Goal: Task Accomplishment & Management: Use online tool/utility

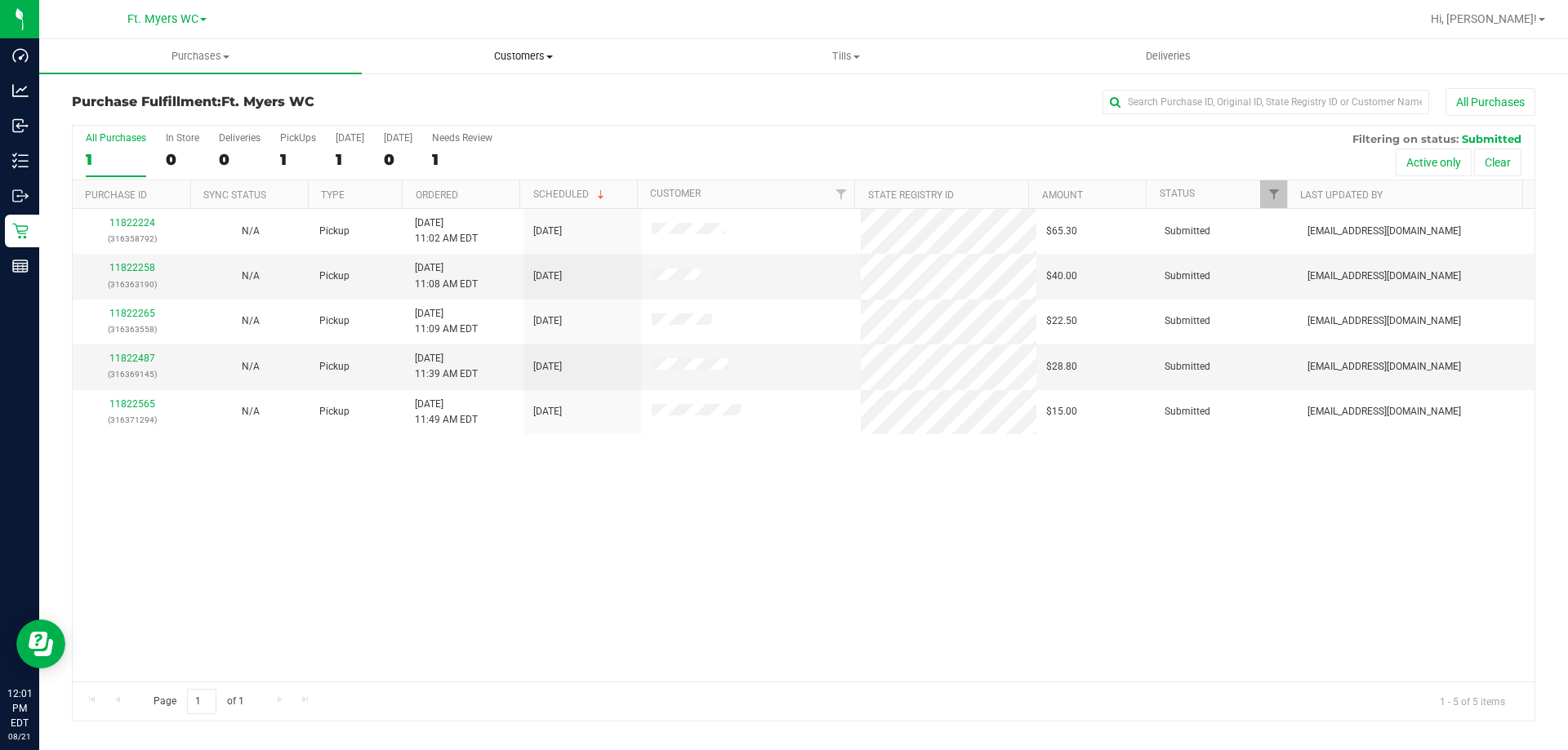
click at [500, 43] on uib-tab-heading "Customers All customers Add a new customer All physicians" at bounding box center [523, 56] width 321 height 33
click at [485, 51] on span "Customers" at bounding box center [523, 57] width 323 height 15
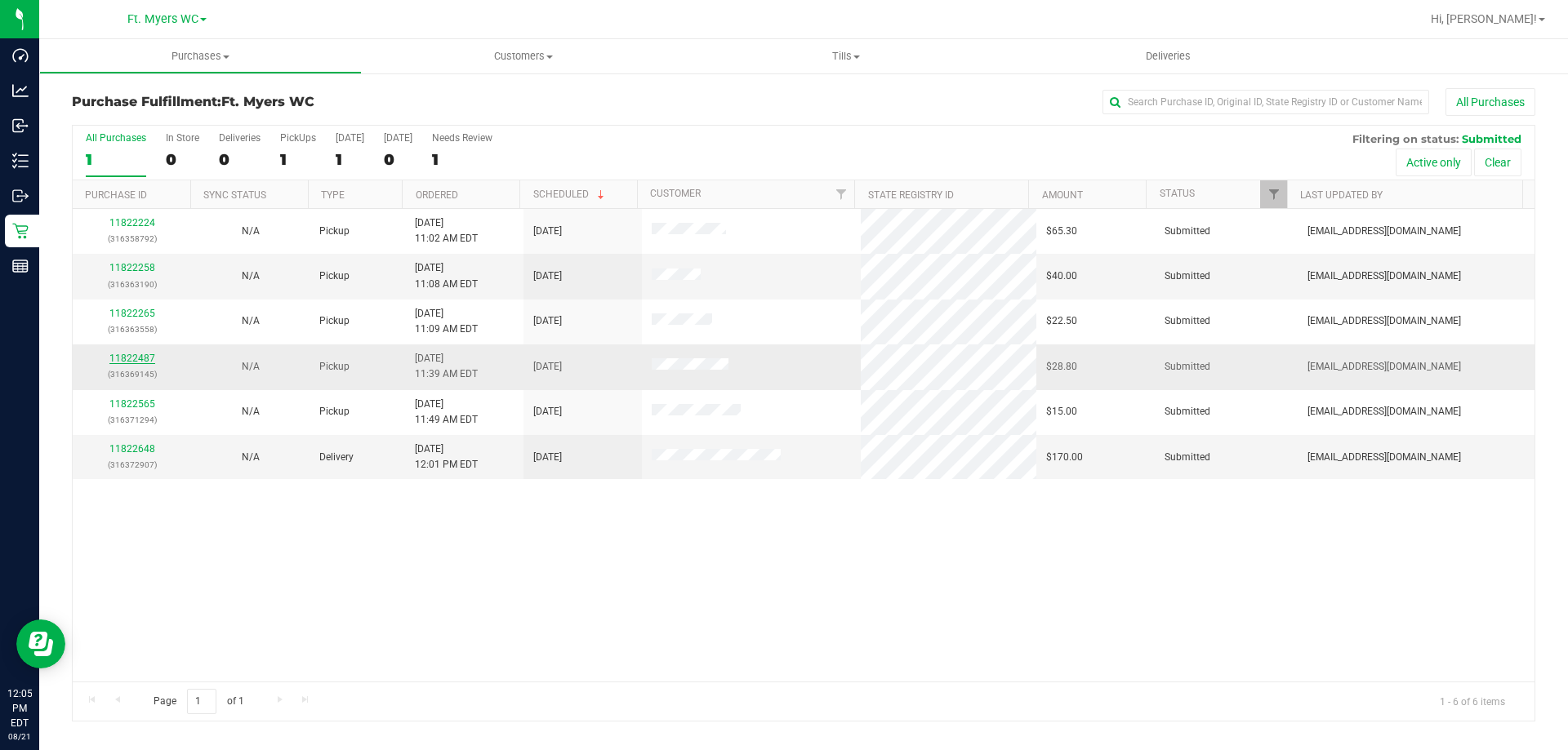
click at [145, 358] on link "11822487" at bounding box center [132, 358] width 45 height 11
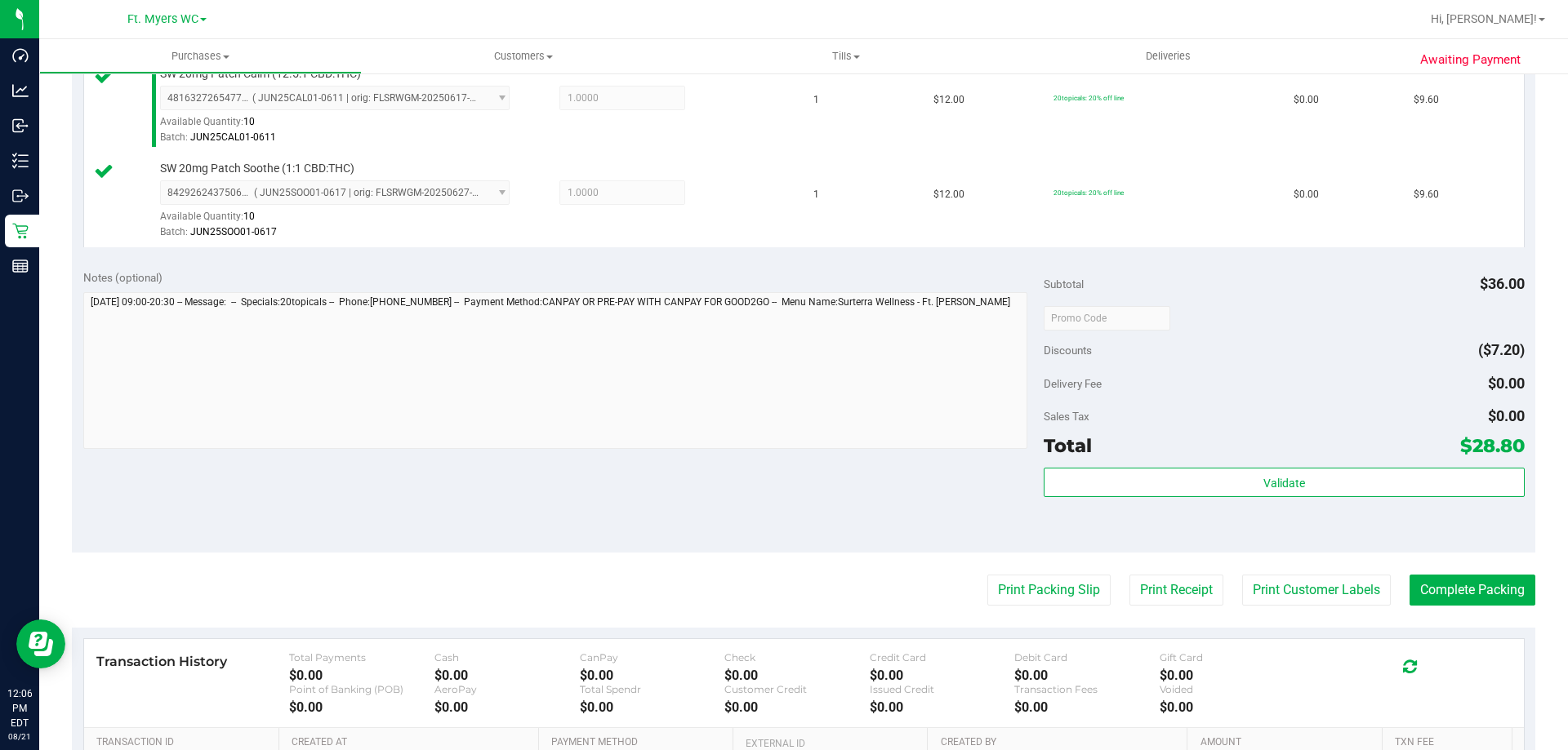
scroll to position [571, 0]
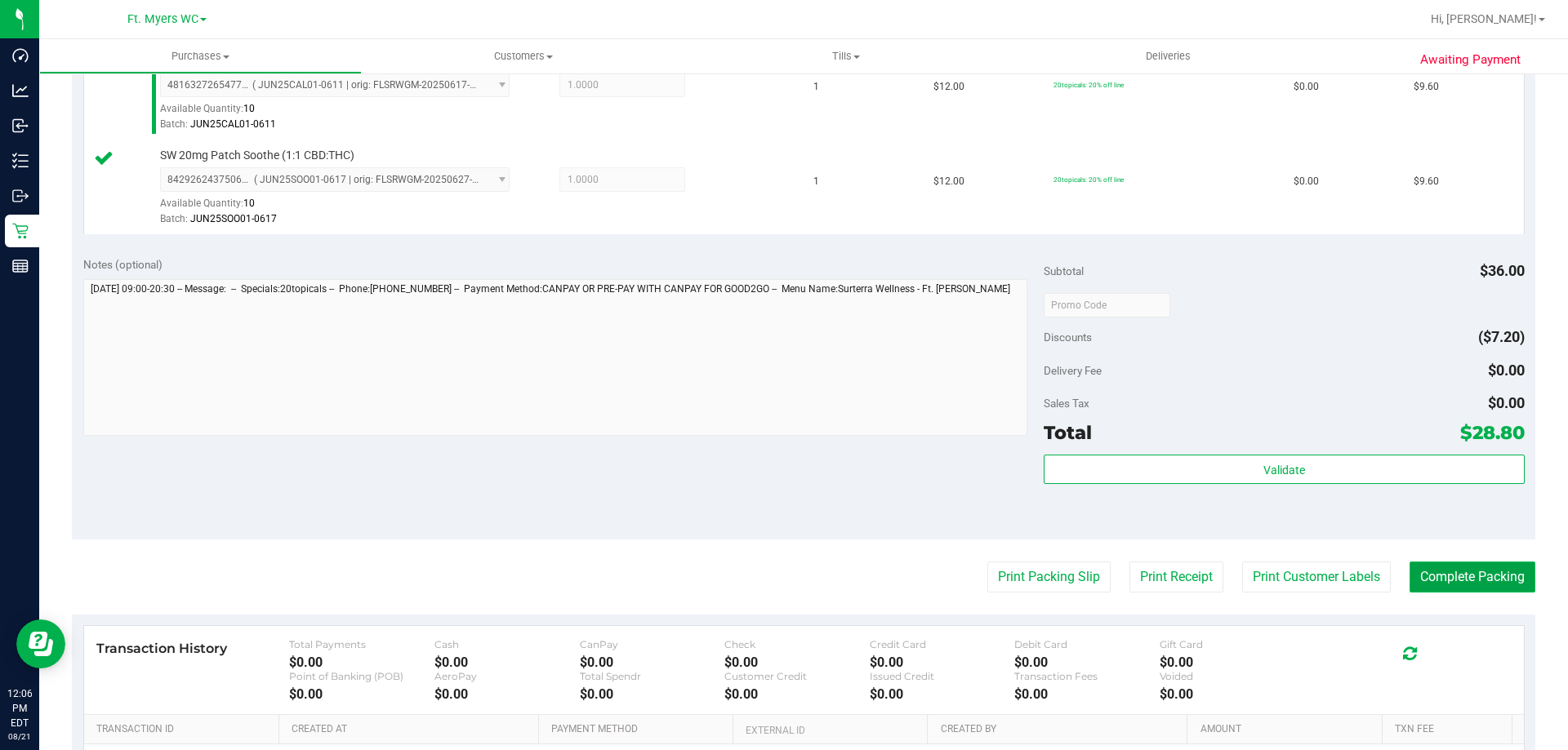
click at [1449, 579] on button "Complete Packing" at bounding box center [1472, 576] width 126 height 31
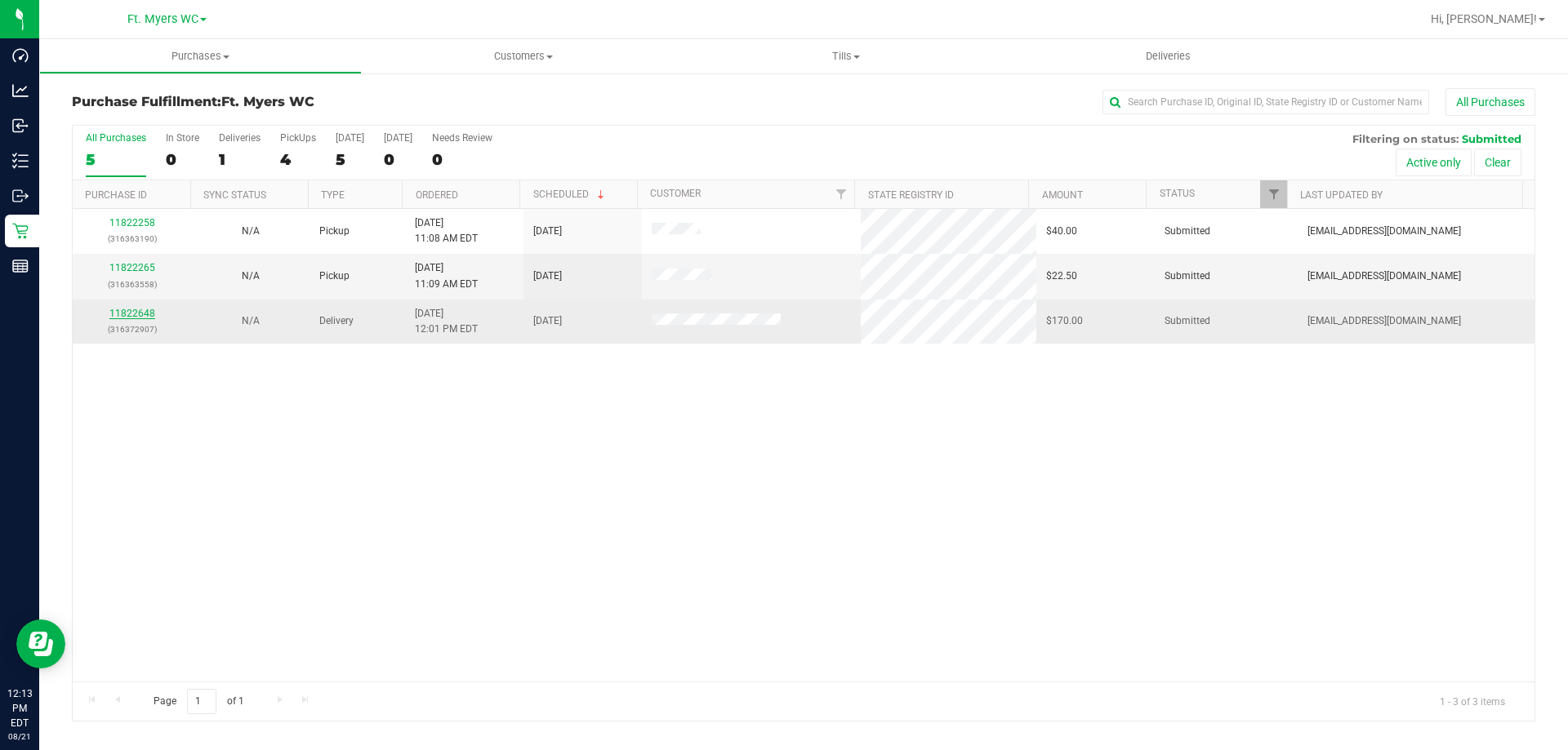
click at [131, 311] on link "11822648" at bounding box center [132, 313] width 45 height 11
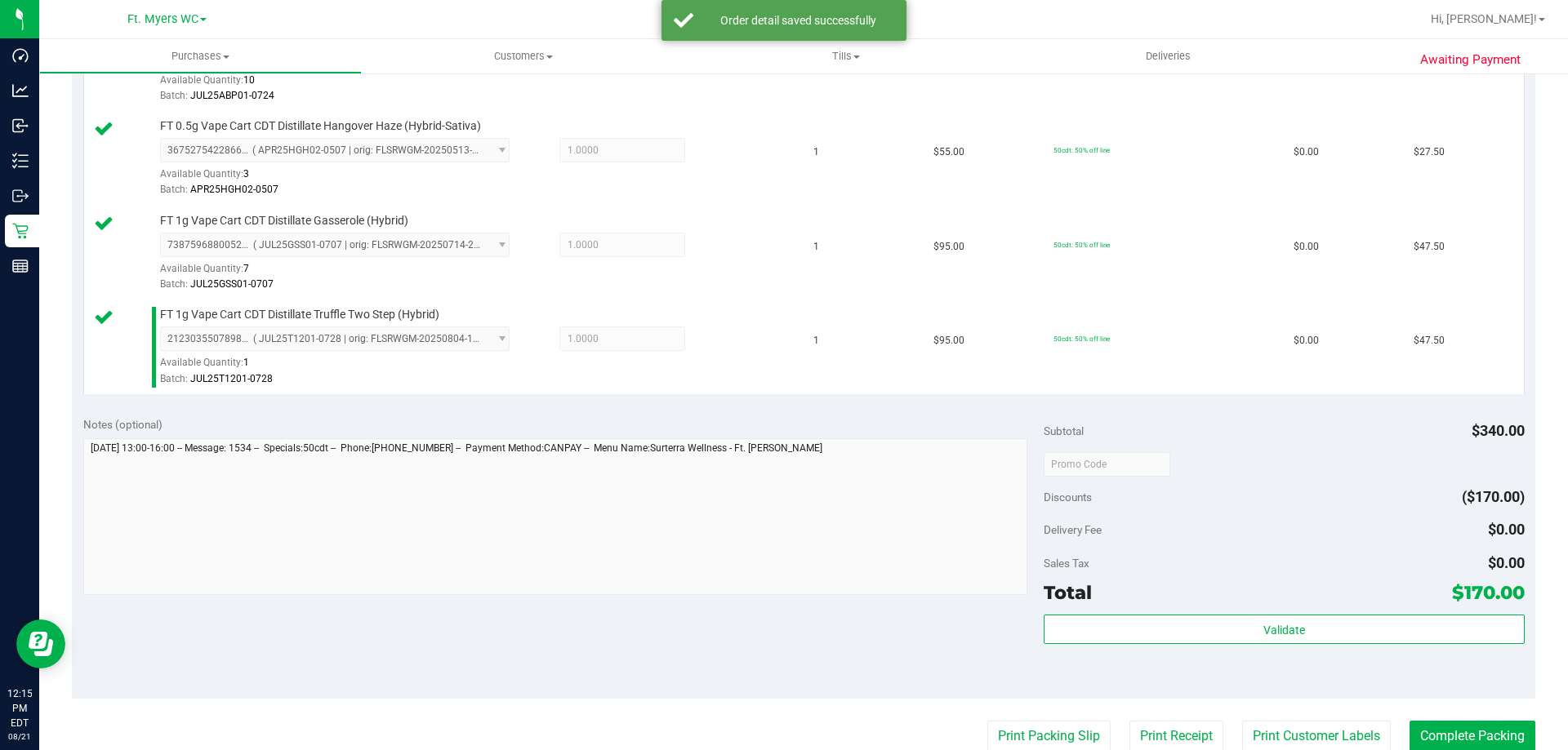
scroll to position [653, 0]
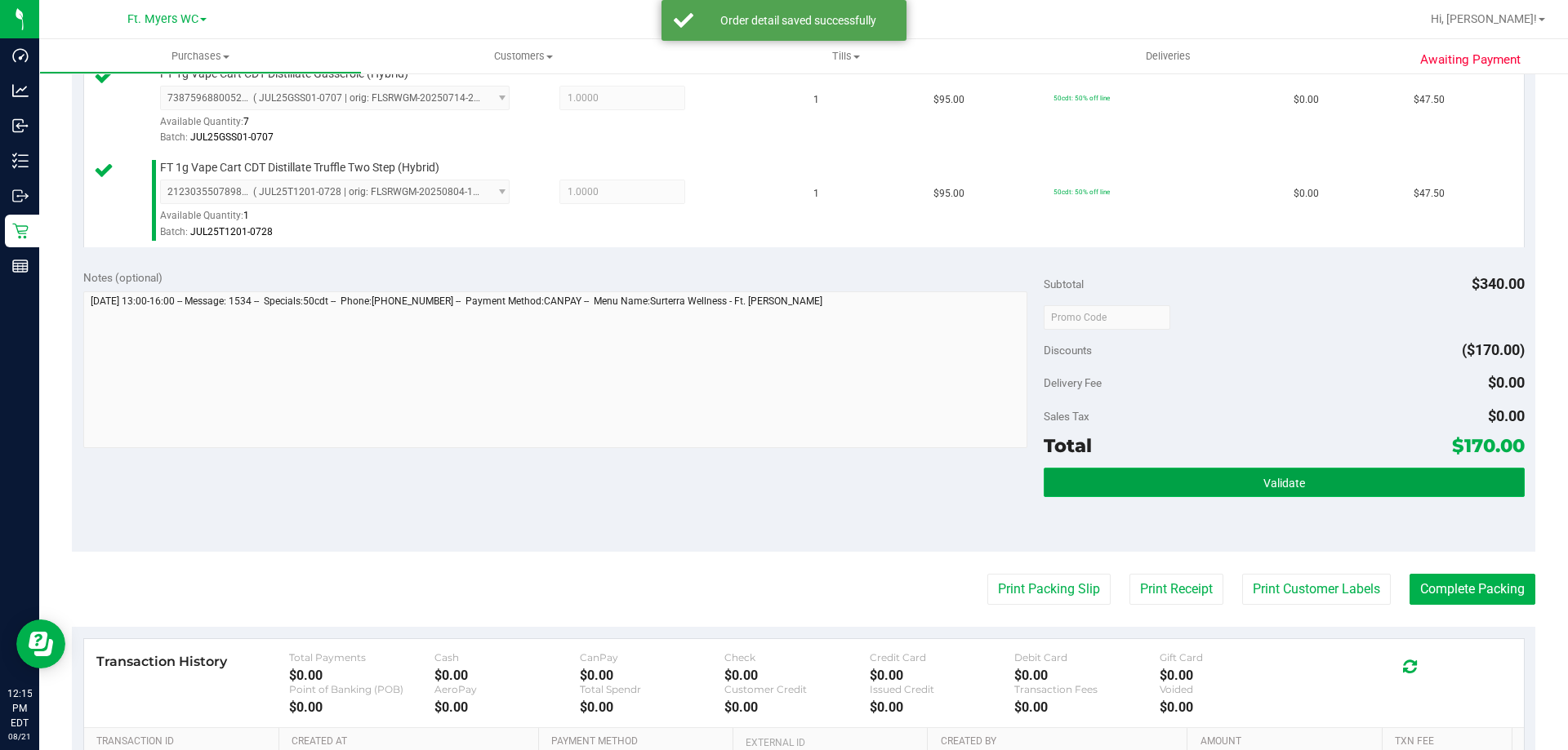
click at [1162, 468] on button "Validate" at bounding box center [1283, 482] width 481 height 29
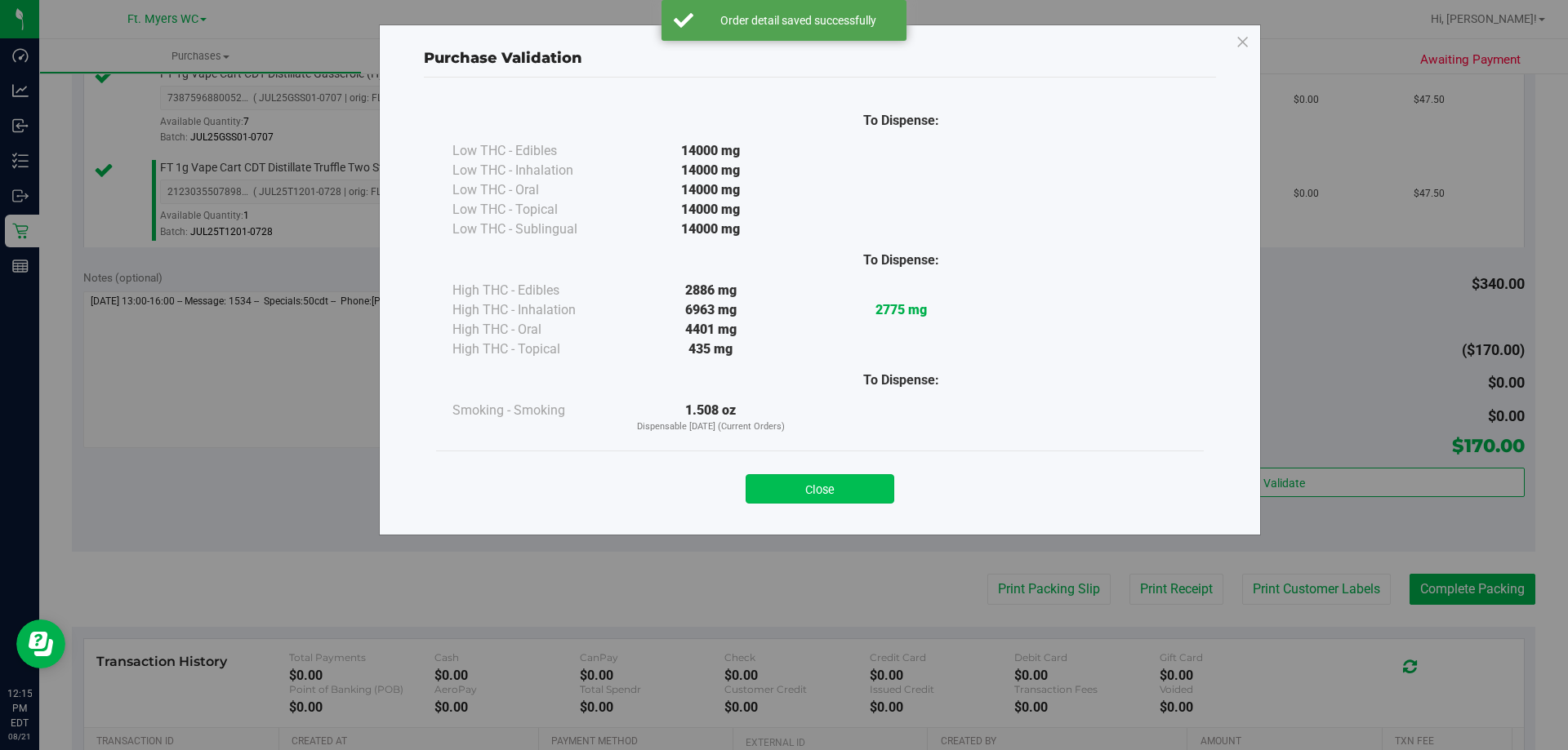
click at [837, 486] on button "Close" at bounding box center [819, 489] width 148 height 29
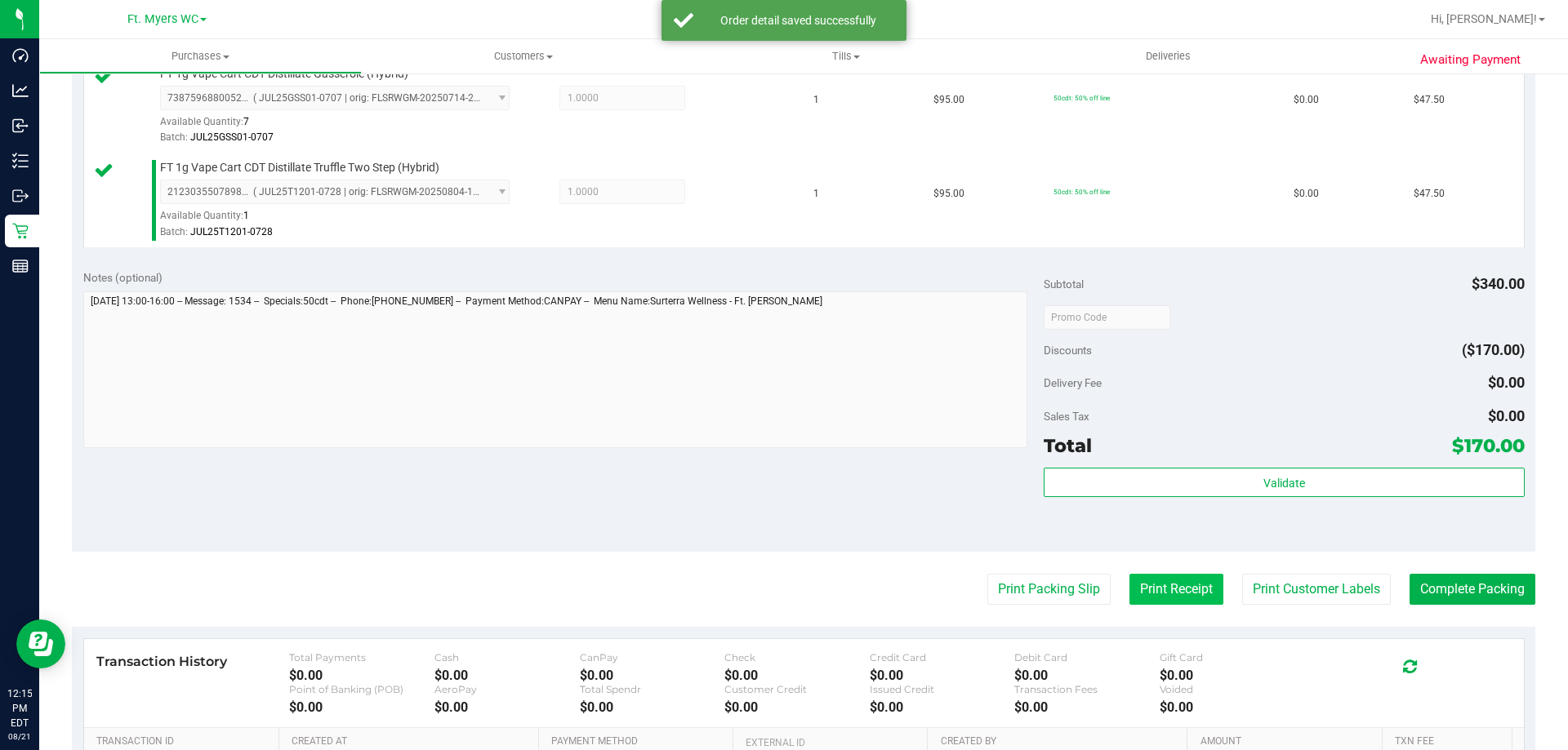
click at [1187, 586] on button "Print Receipt" at bounding box center [1175, 589] width 93 height 31
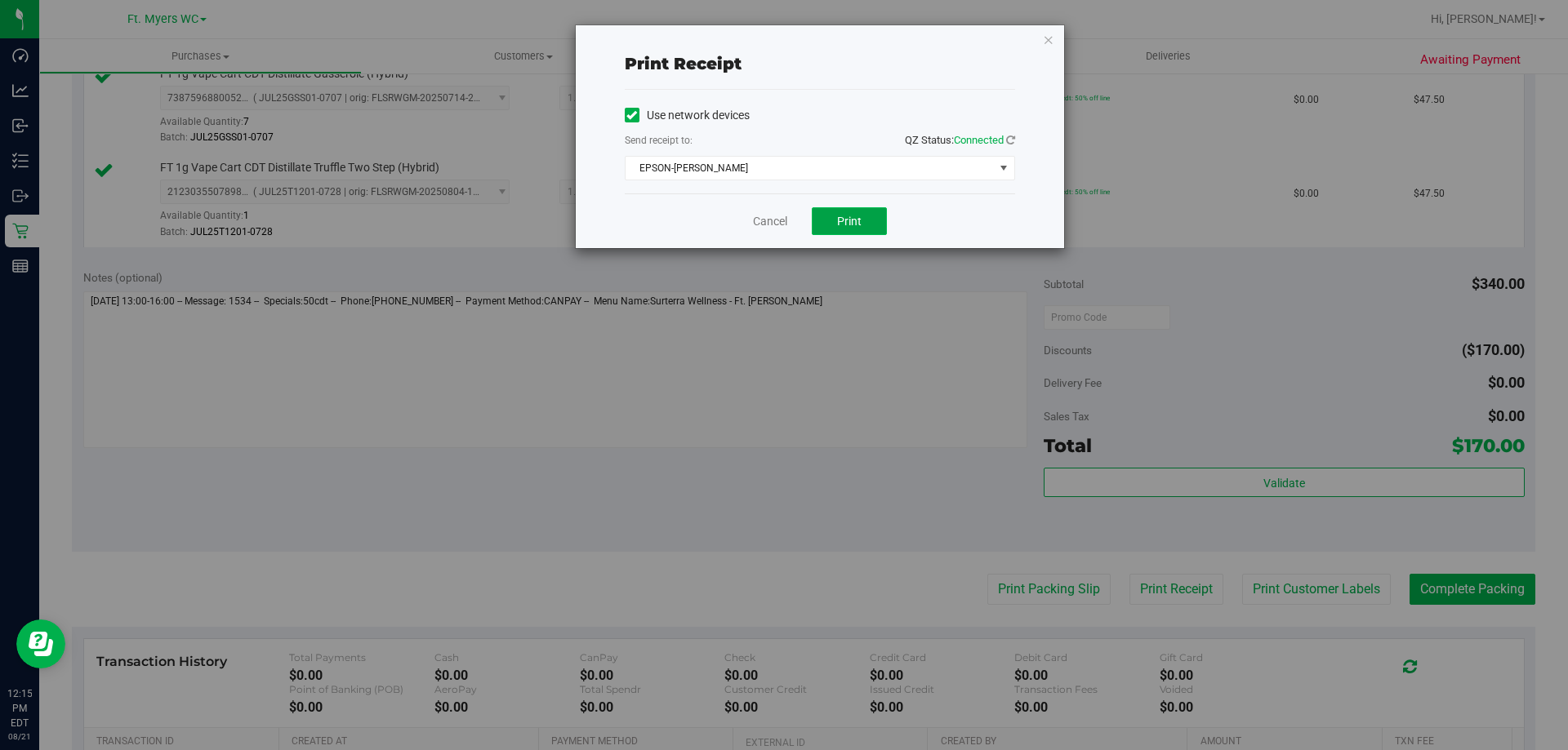
click at [835, 223] on button "Print" at bounding box center [850, 221] width 76 height 27
click at [819, 225] on button "Print" at bounding box center [850, 221] width 76 height 27
click at [778, 219] on link "Cancel" at bounding box center [769, 222] width 34 height 17
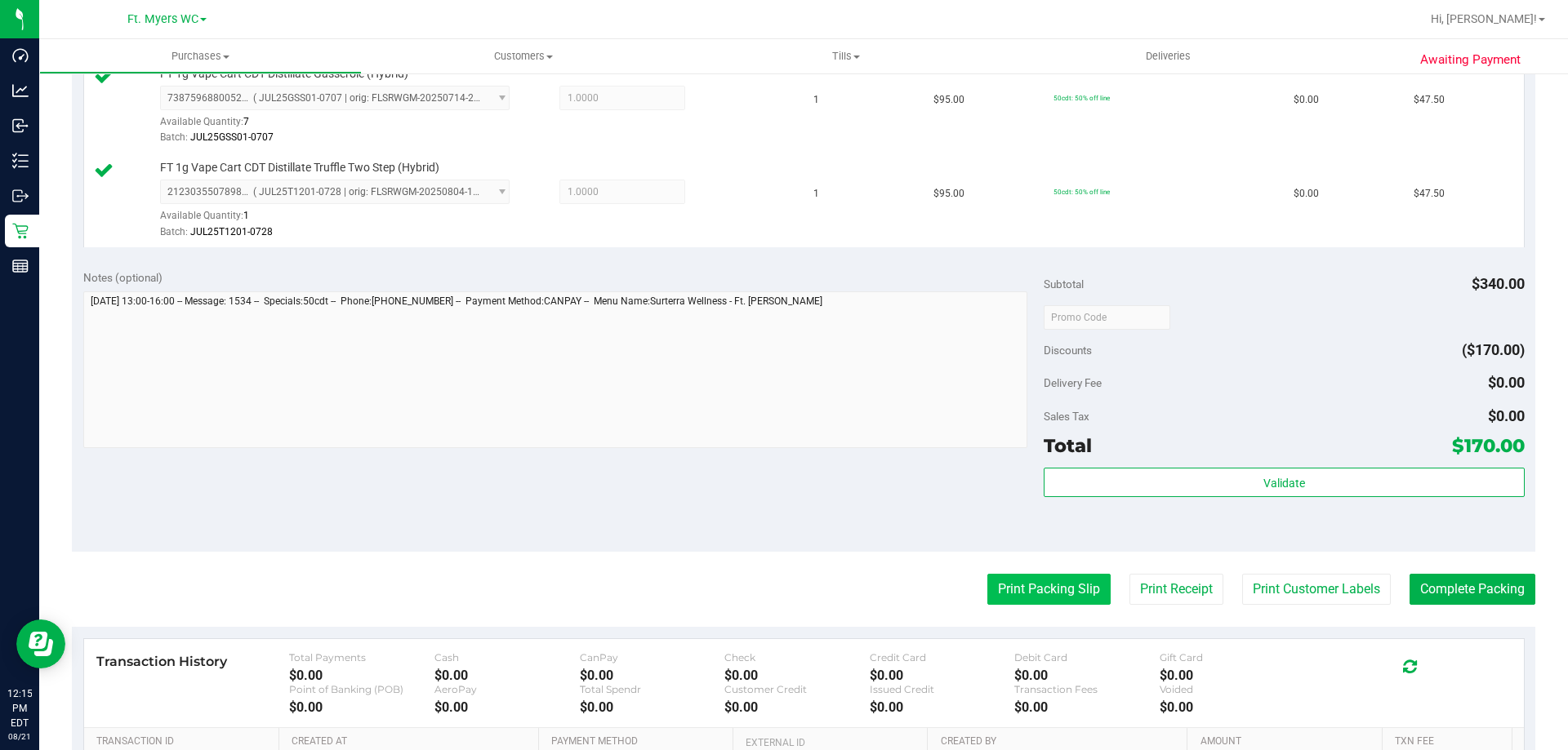
click at [1049, 589] on button "Print Packing Slip" at bounding box center [1049, 589] width 124 height 31
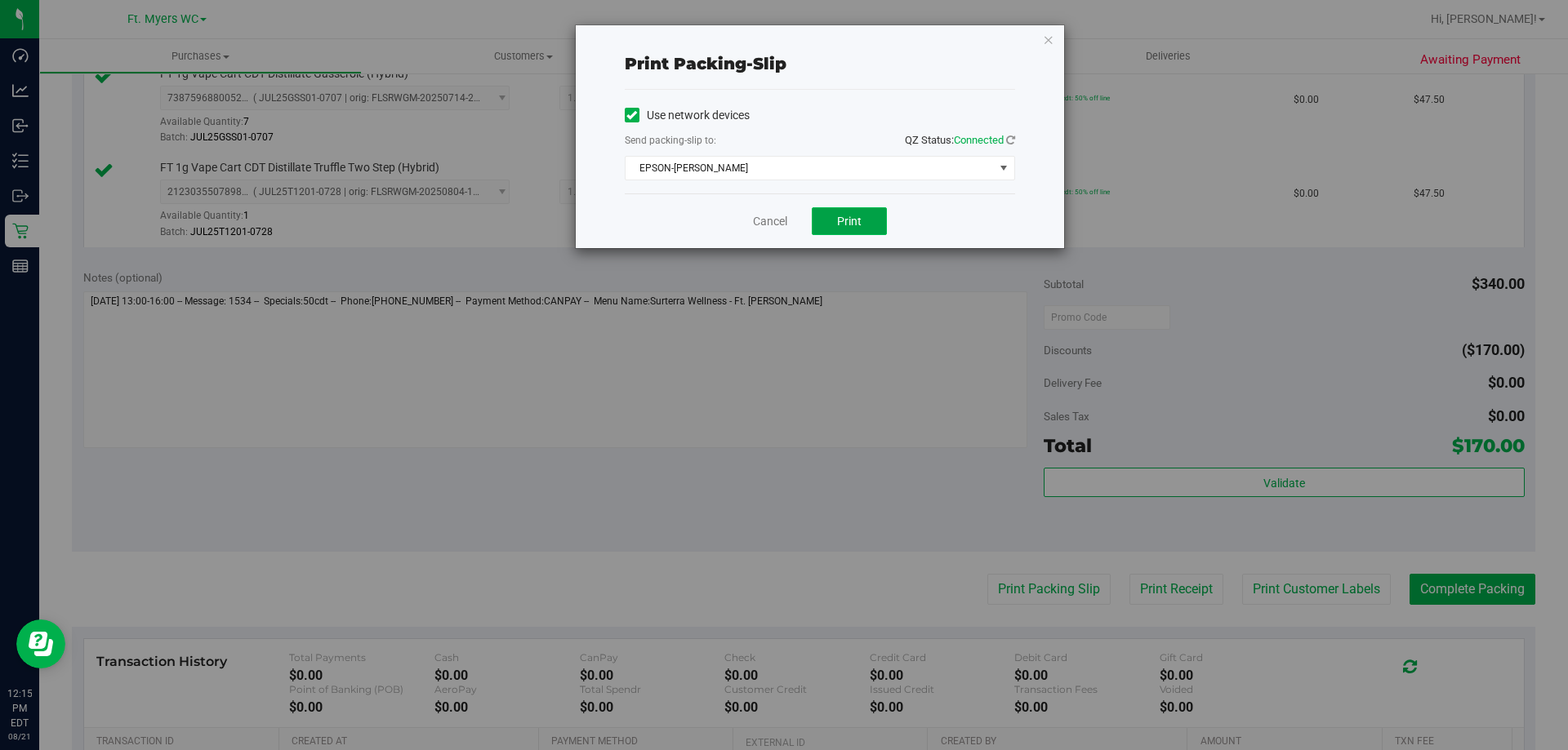
click at [855, 222] on span "Print" at bounding box center [850, 221] width 25 height 13
click at [765, 227] on link "Cancel" at bounding box center [769, 222] width 34 height 17
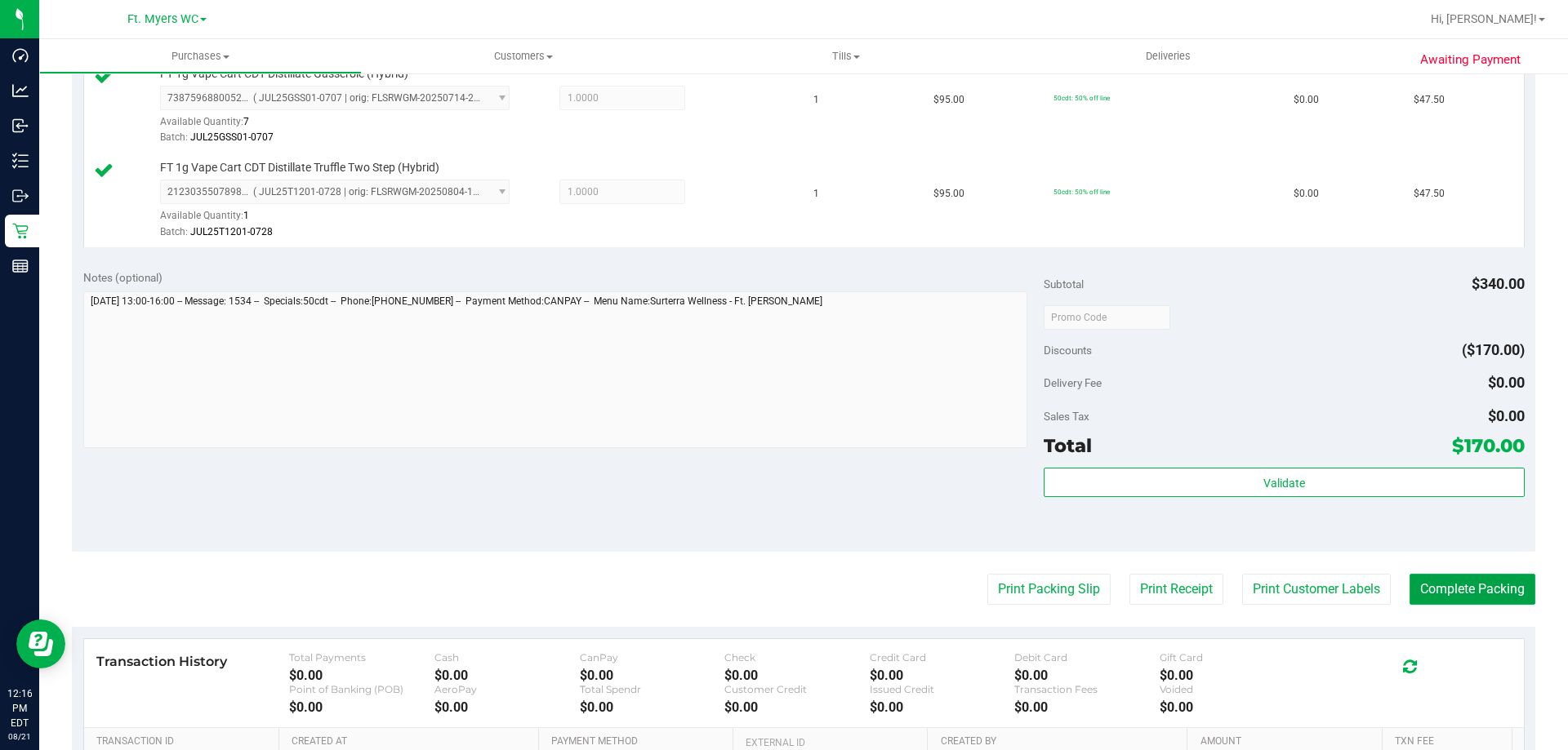
click at [1418, 589] on button "Complete Packing" at bounding box center [1472, 589] width 126 height 31
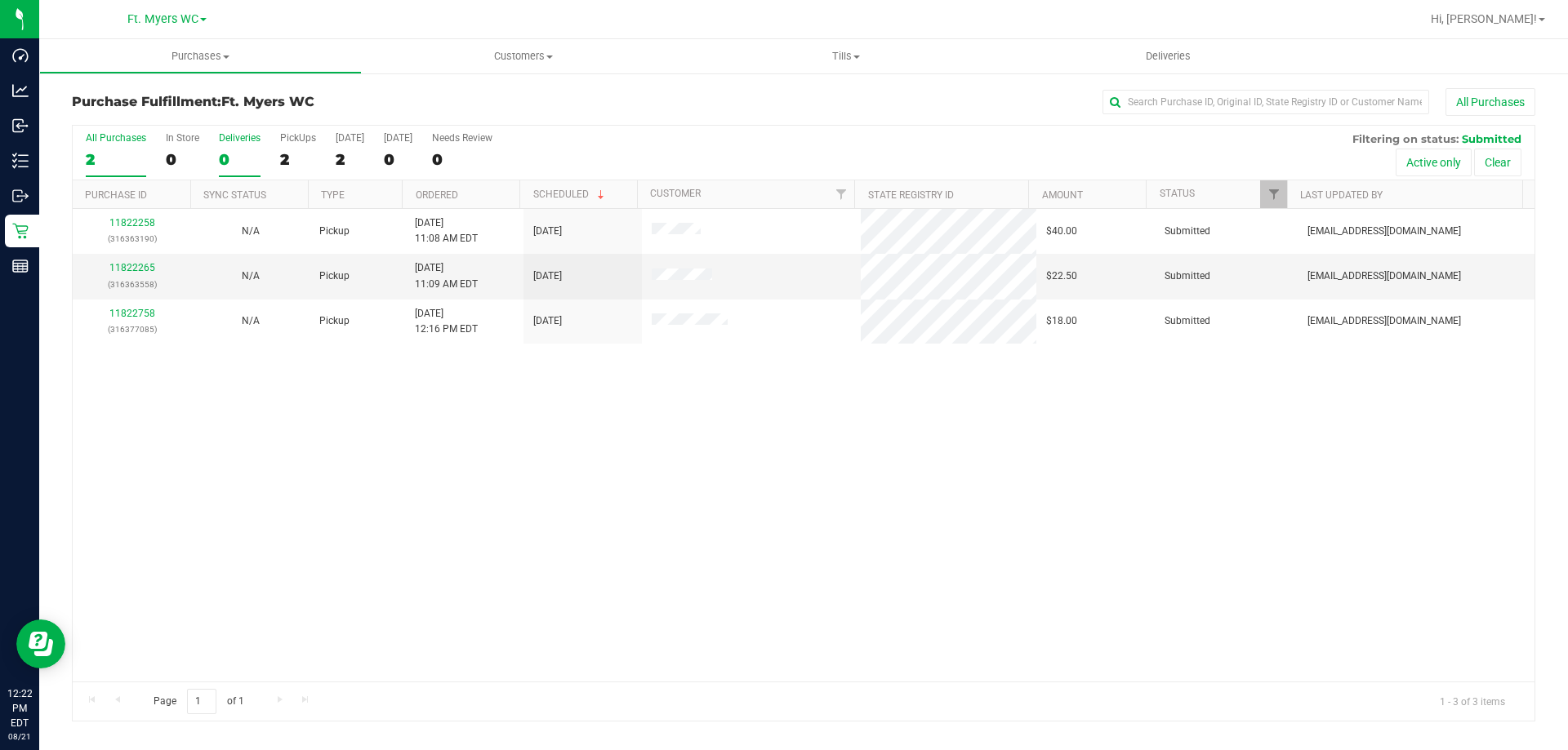
click at [239, 156] on div "0" at bounding box center [240, 159] width 42 height 19
click at [0, 0] on input "Deliveries 0" at bounding box center [0, 0] width 0 height 0
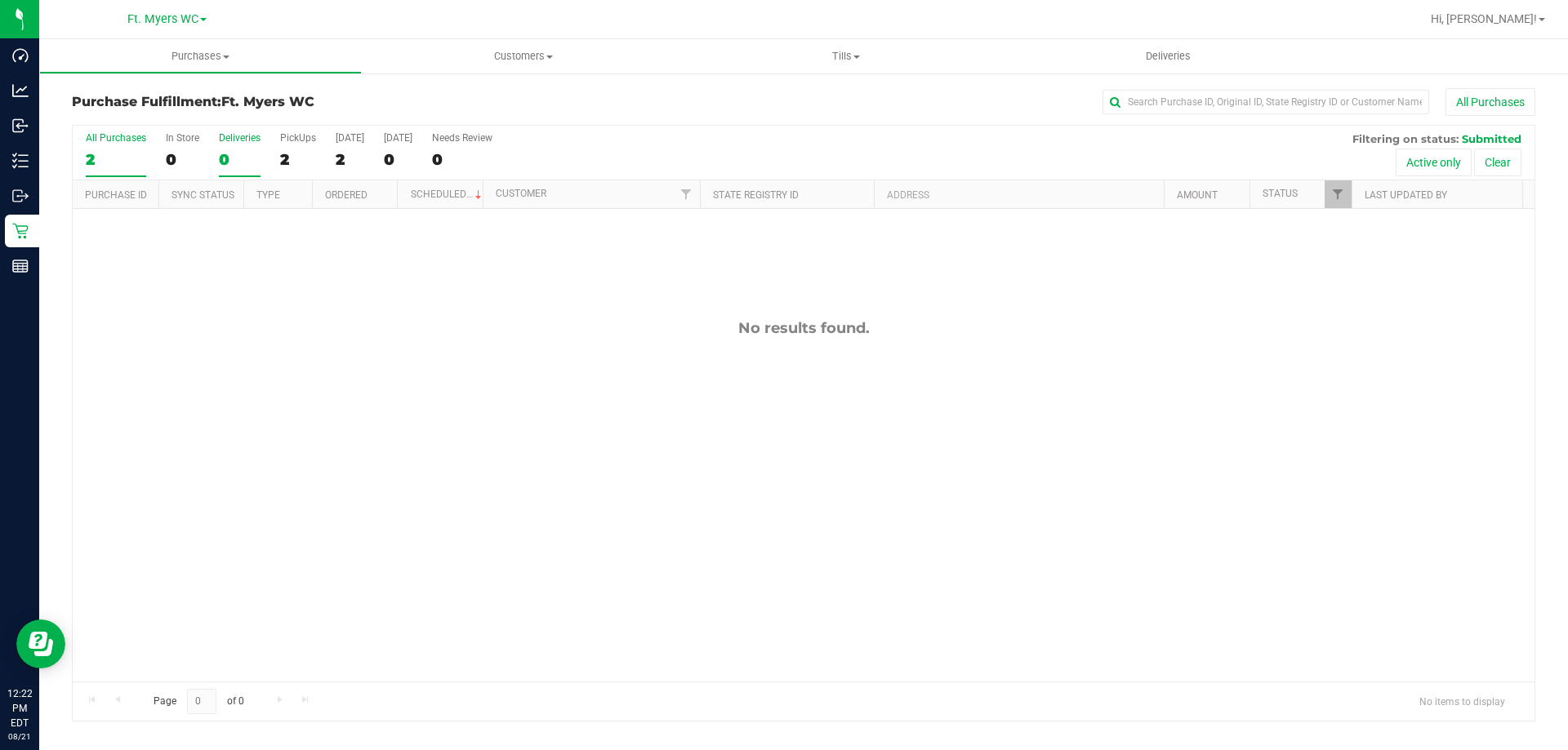
click at [111, 152] on div "2" at bounding box center [116, 159] width 60 height 19
click at [0, 0] on input "All Purchases 2" at bounding box center [0, 0] width 0 height 0
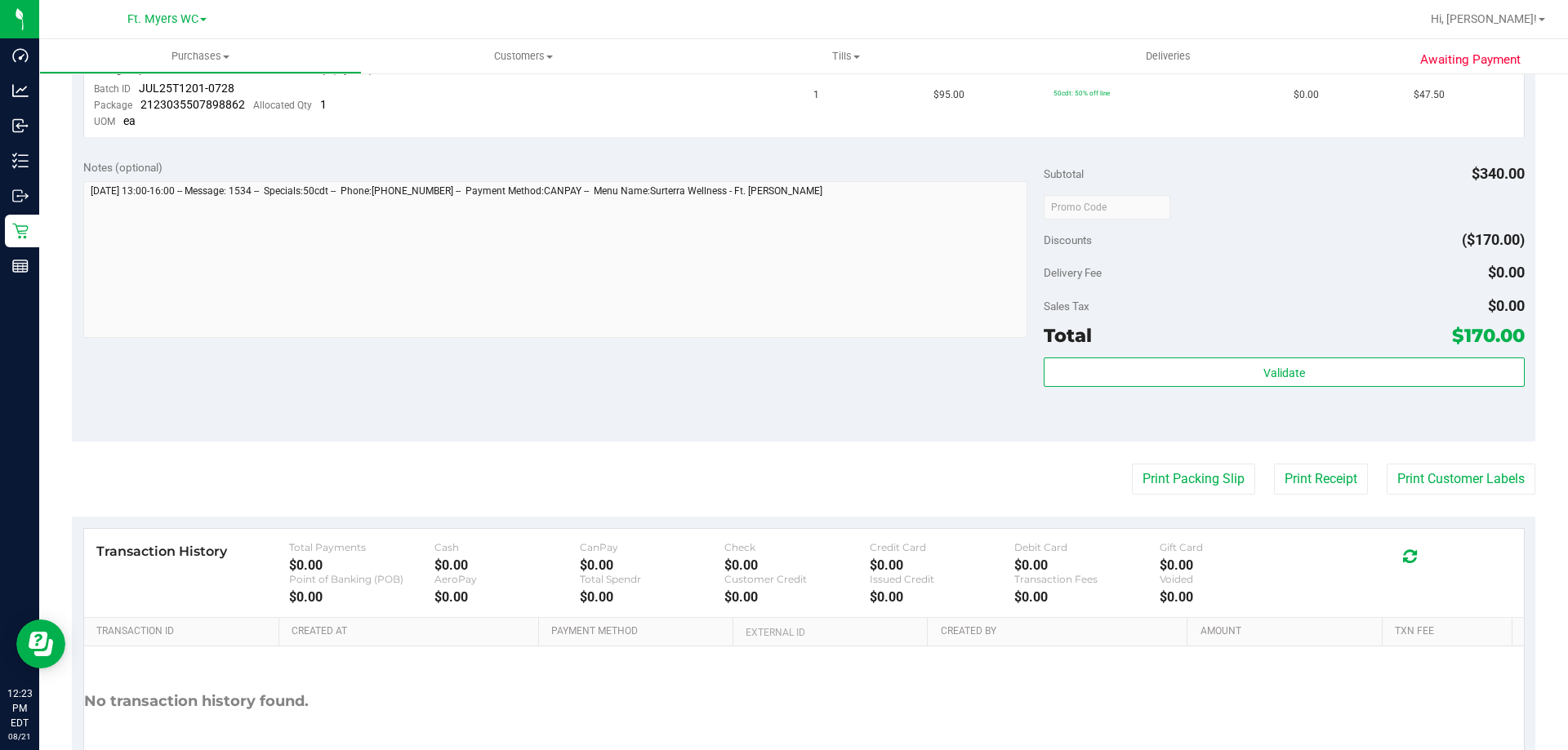
scroll to position [734, 0]
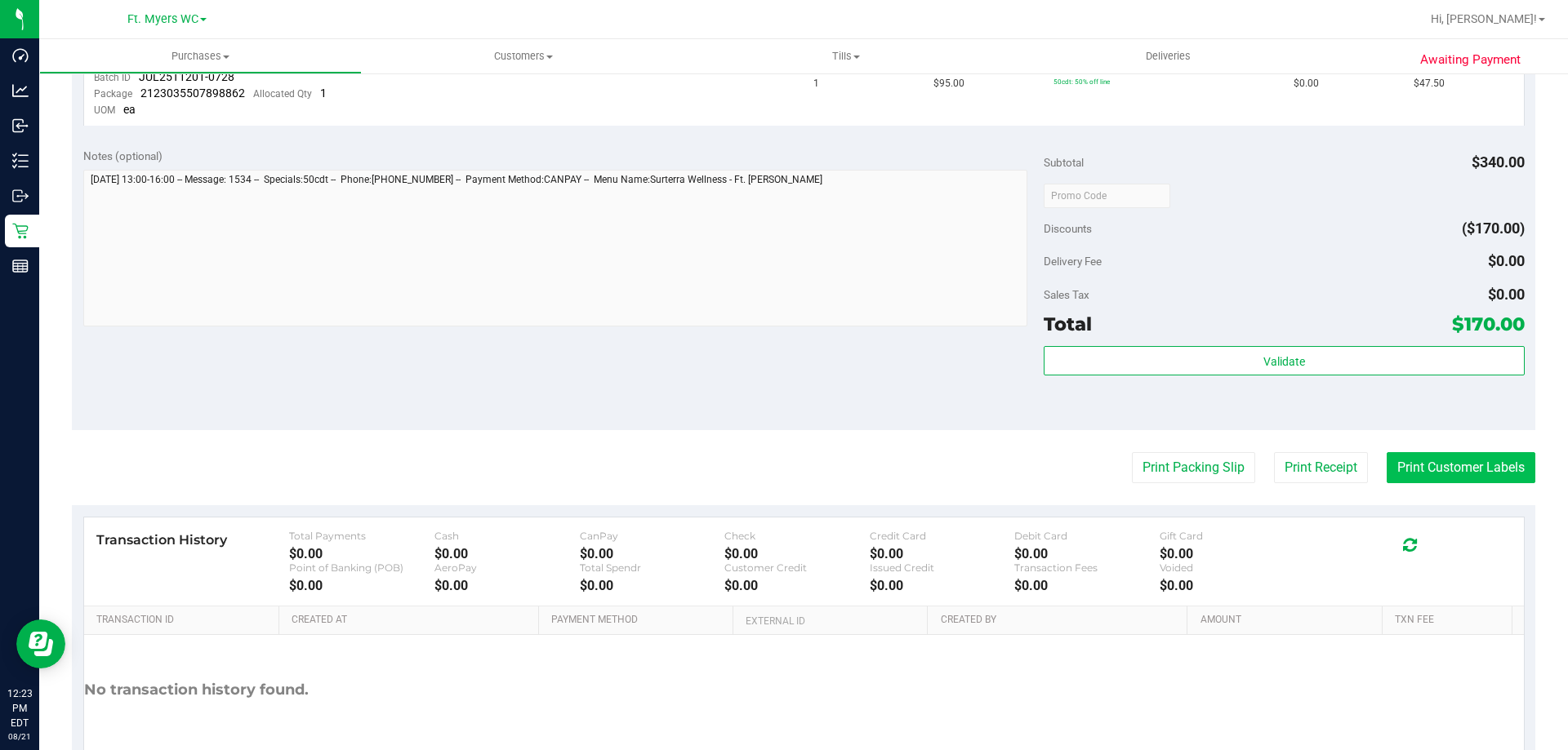
click at [1421, 468] on button "Print Customer Labels" at bounding box center [1460, 467] width 148 height 31
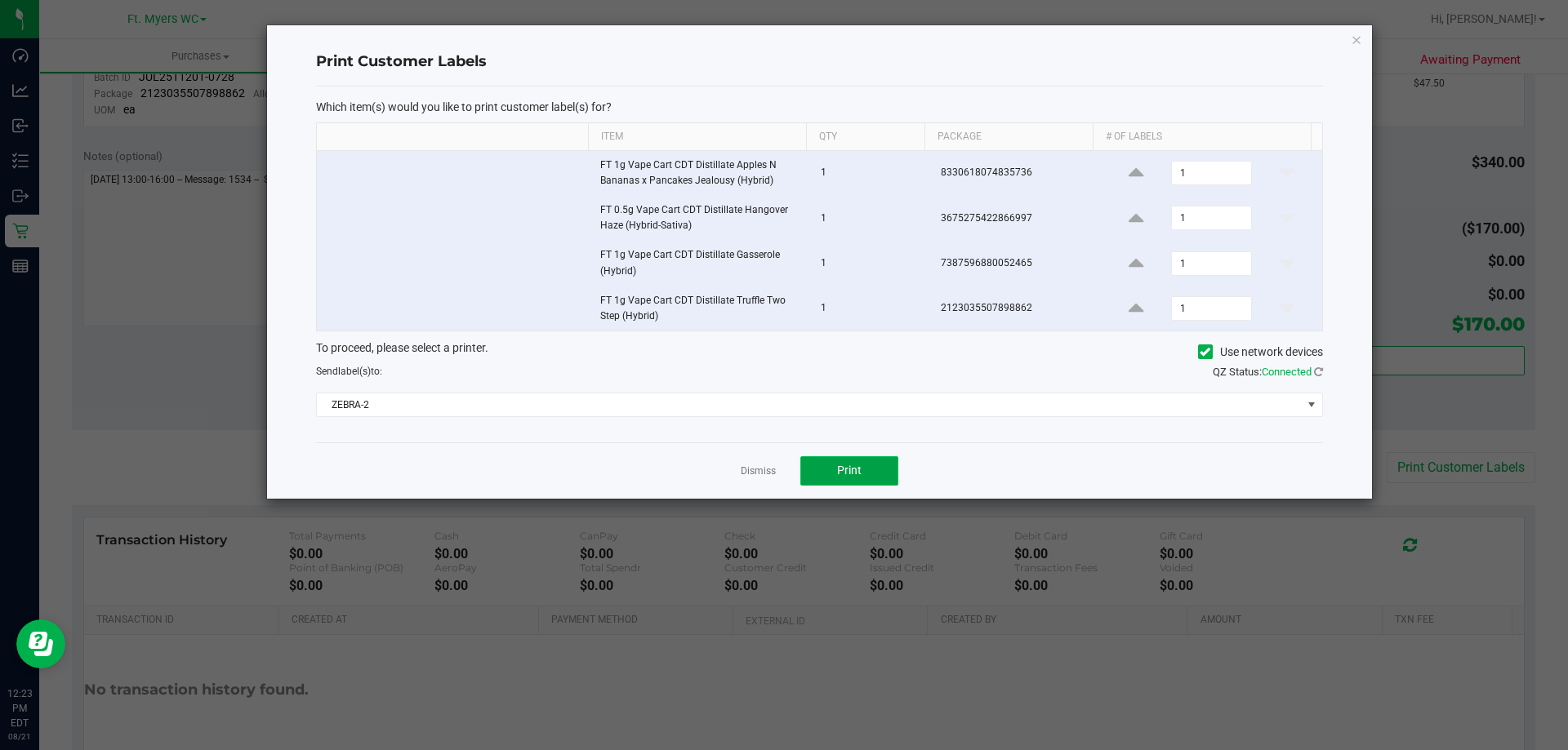
click at [885, 468] on button "Print" at bounding box center [850, 470] width 98 height 29
click at [777, 466] on div "Dismiss Print" at bounding box center [819, 471] width 1006 height 57
click at [769, 468] on link "Dismiss" at bounding box center [757, 471] width 35 height 14
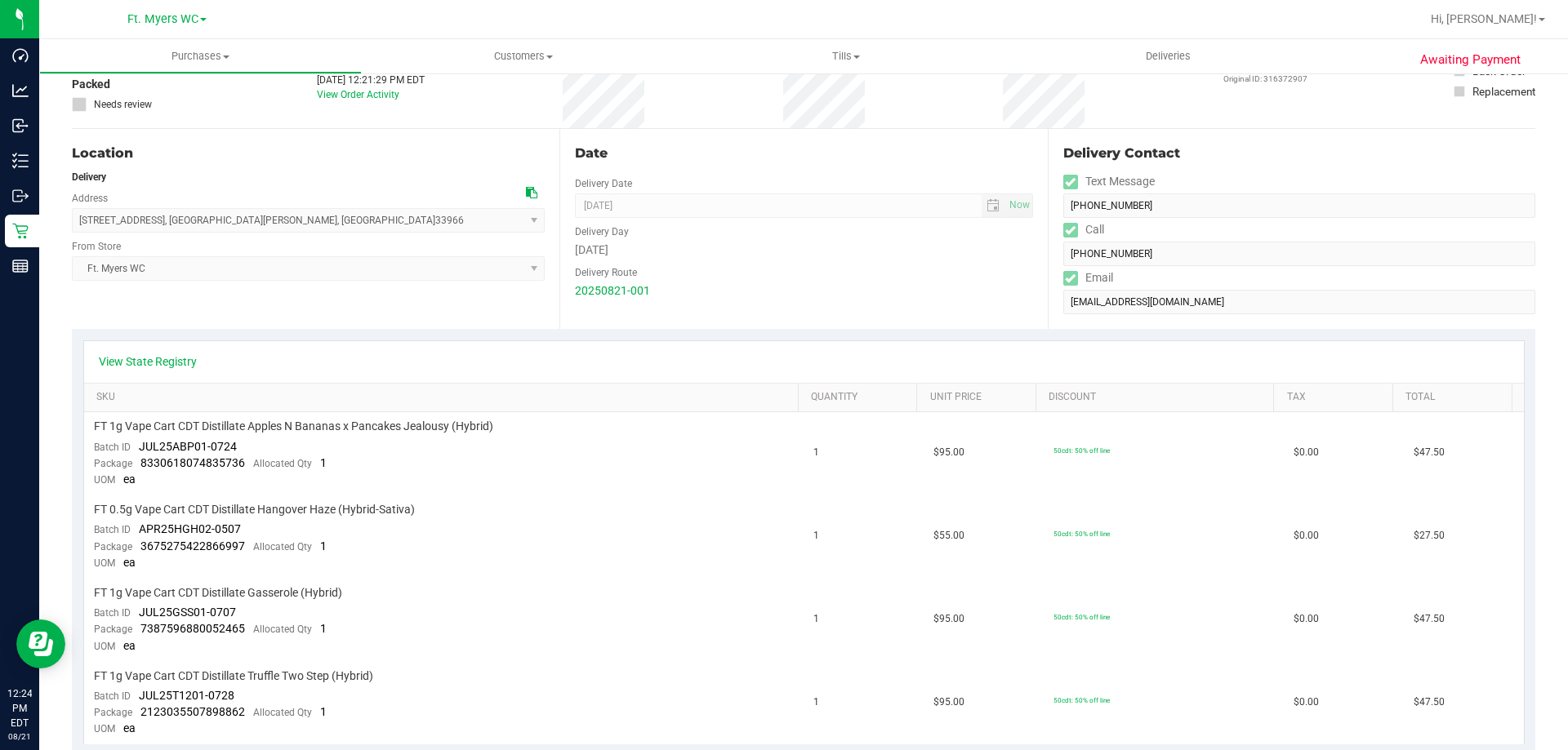
scroll to position [0, 0]
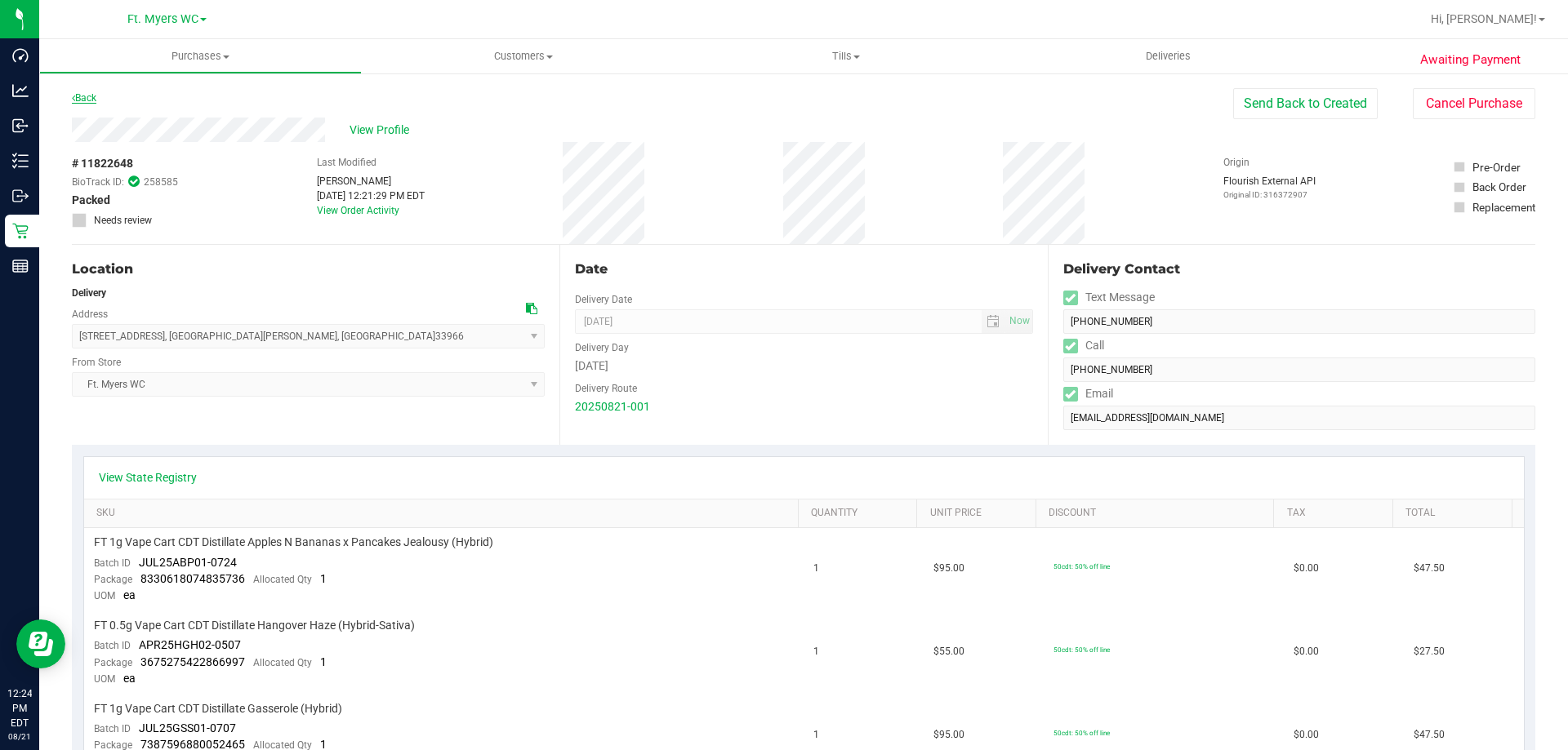
click at [80, 93] on link "Back" at bounding box center [84, 98] width 25 height 11
